Goal: Information Seeking & Learning: Learn about a topic

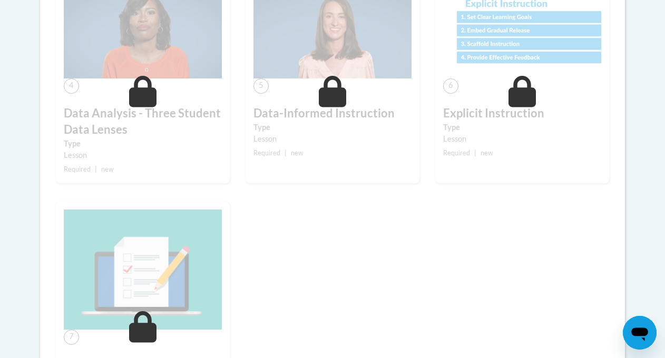
scroll to position [596, 0]
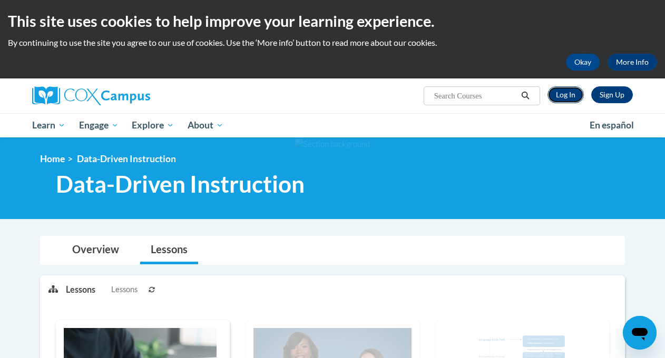
click at [570, 99] on link "Log In" at bounding box center [566, 94] width 36 height 17
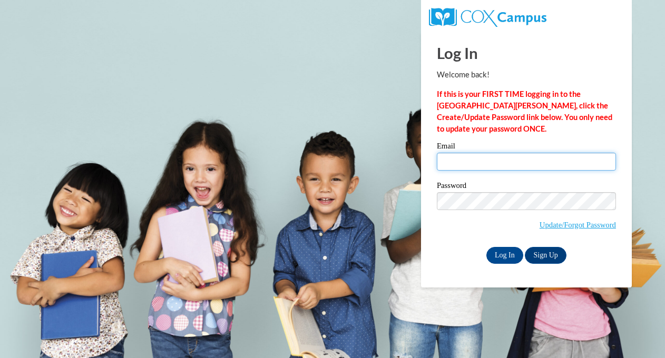
click at [476, 163] on input "Email" at bounding box center [526, 162] width 179 height 18
type input "llavalle@waukesha.k12.wi.us"
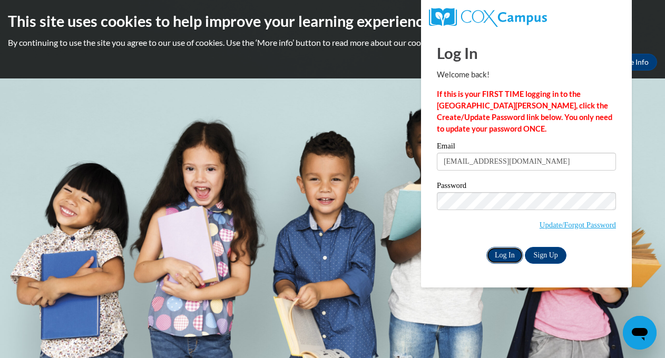
click at [509, 257] on input "Log In" at bounding box center [505, 255] width 37 height 17
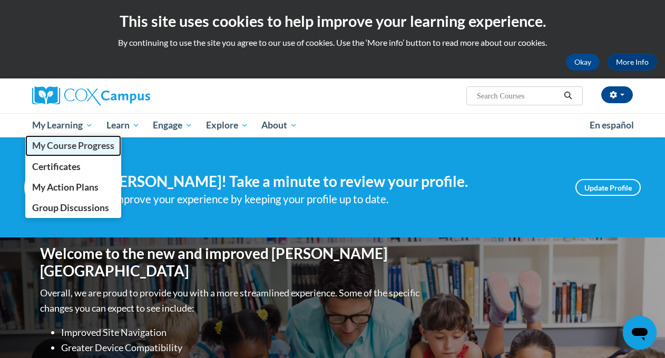
click at [64, 148] on span "My Course Progress" at bounding box center [73, 145] width 82 height 11
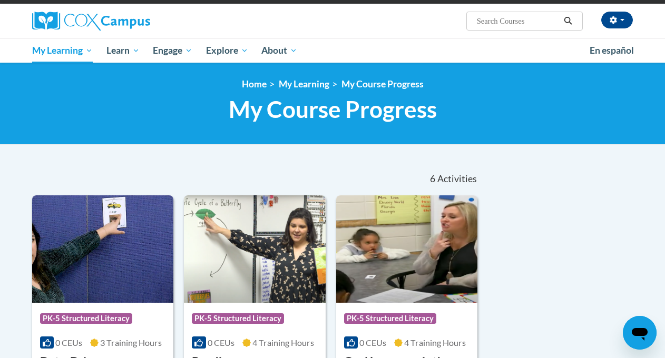
scroll to position [16, 0]
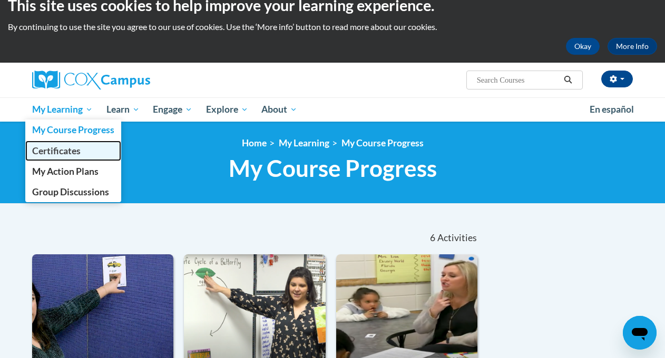
click at [55, 152] on span "Certificates" at bounding box center [56, 150] width 48 height 11
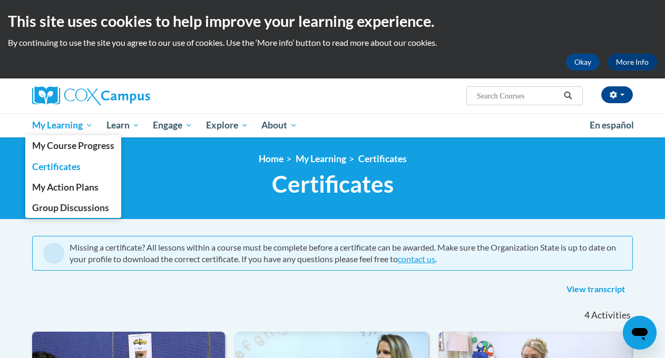
click at [73, 134] on link "My Learning" at bounding box center [62, 125] width 74 height 24
click at [66, 154] on link "My Course Progress" at bounding box center [73, 145] width 96 height 21
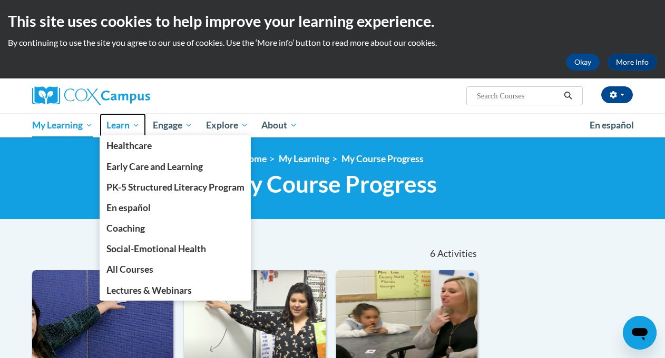
click at [122, 129] on span "Learn" at bounding box center [122, 125] width 33 height 13
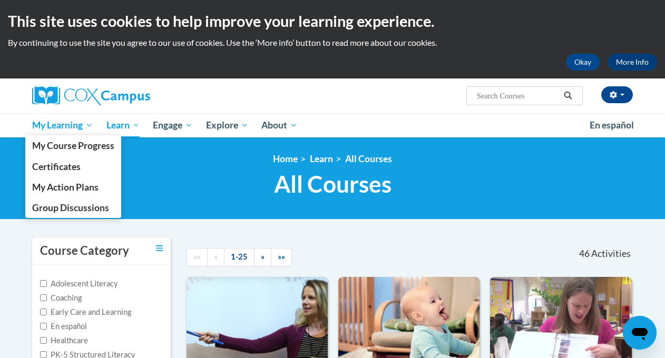
click at [69, 124] on span "My Learning" at bounding box center [62, 125] width 61 height 13
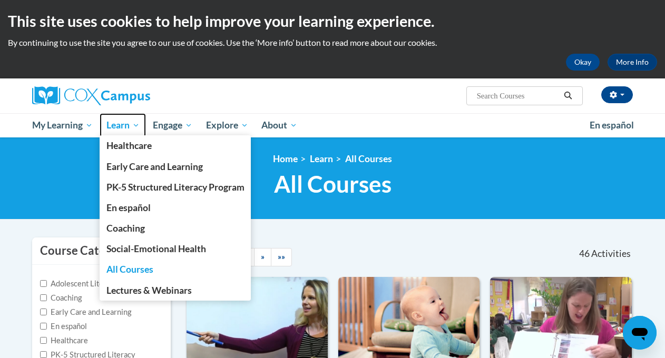
click at [120, 130] on span "Learn" at bounding box center [122, 125] width 33 height 13
